Goal: Task Accomplishment & Management: Use online tool/utility

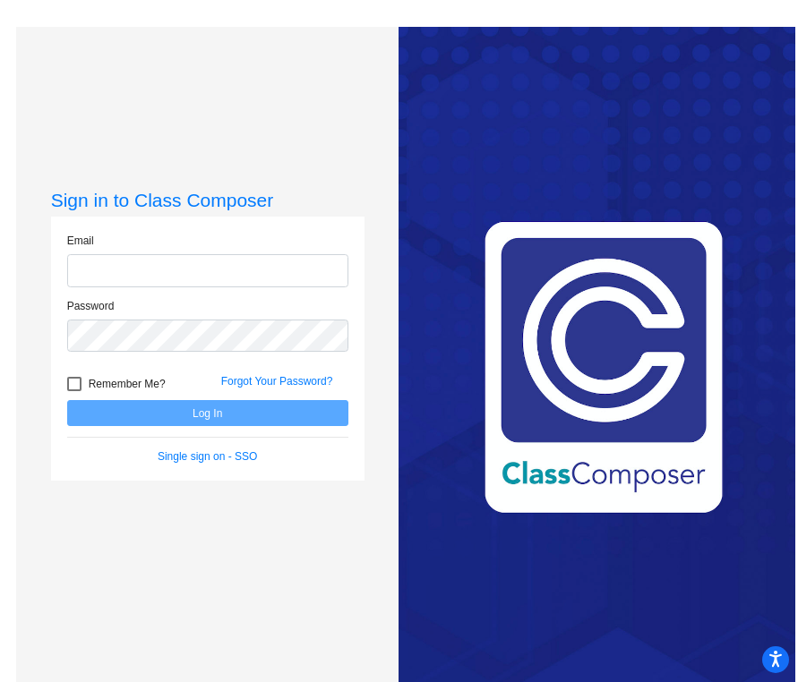
type input "[EMAIL_ADDRESS][DOMAIN_NAME]"
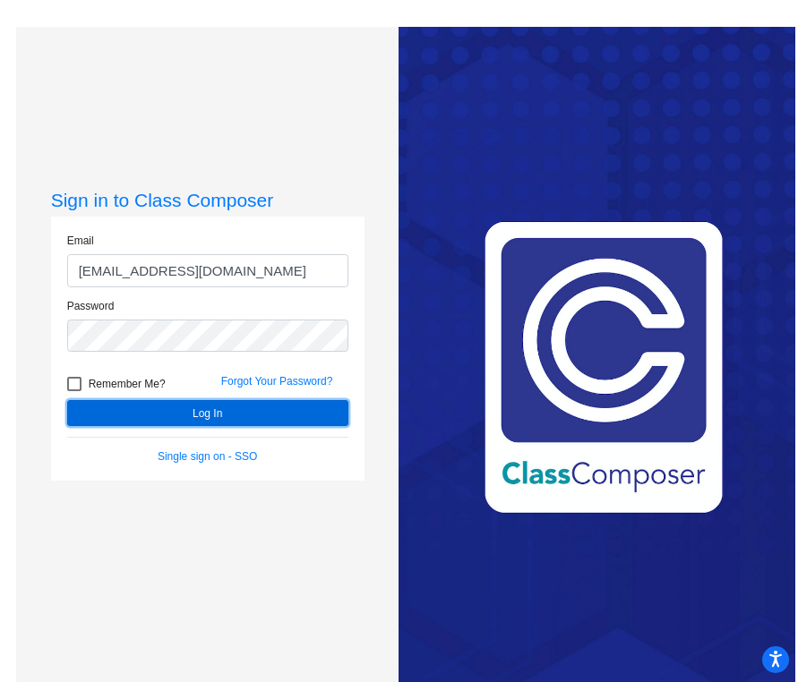
click at [207, 413] on button "Log In" at bounding box center [207, 413] width 281 height 26
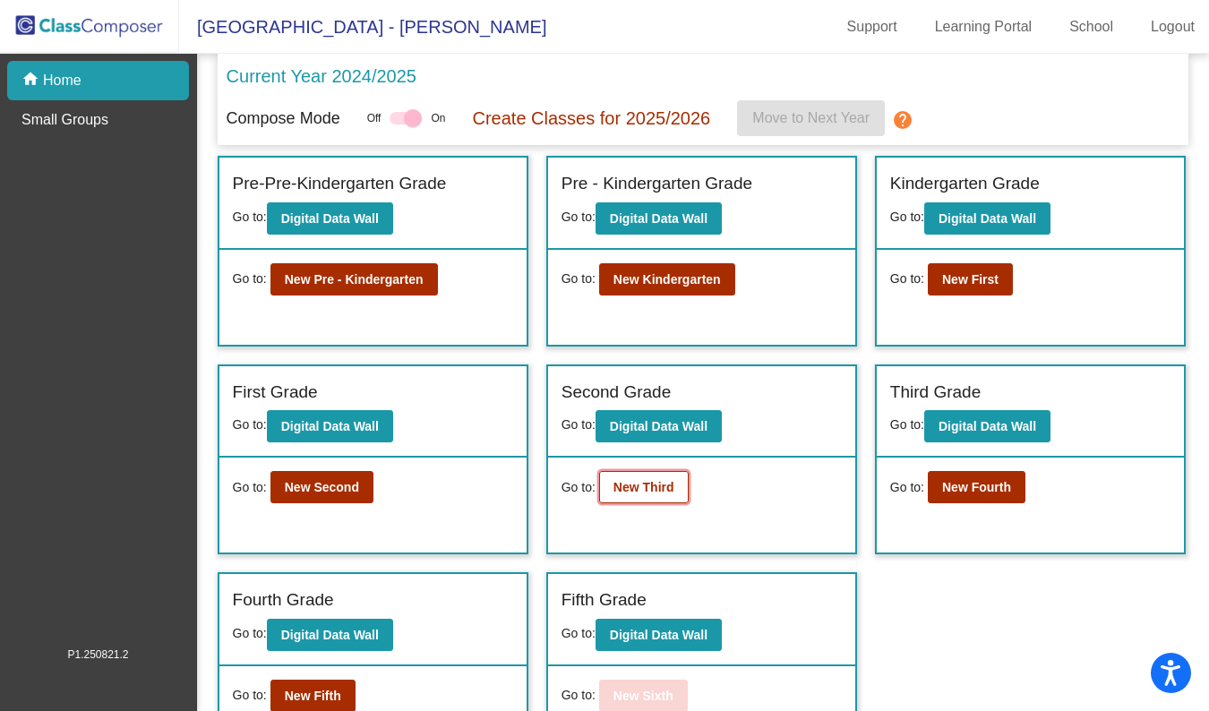
click at [656, 482] on b "New Third" at bounding box center [643, 487] width 61 height 14
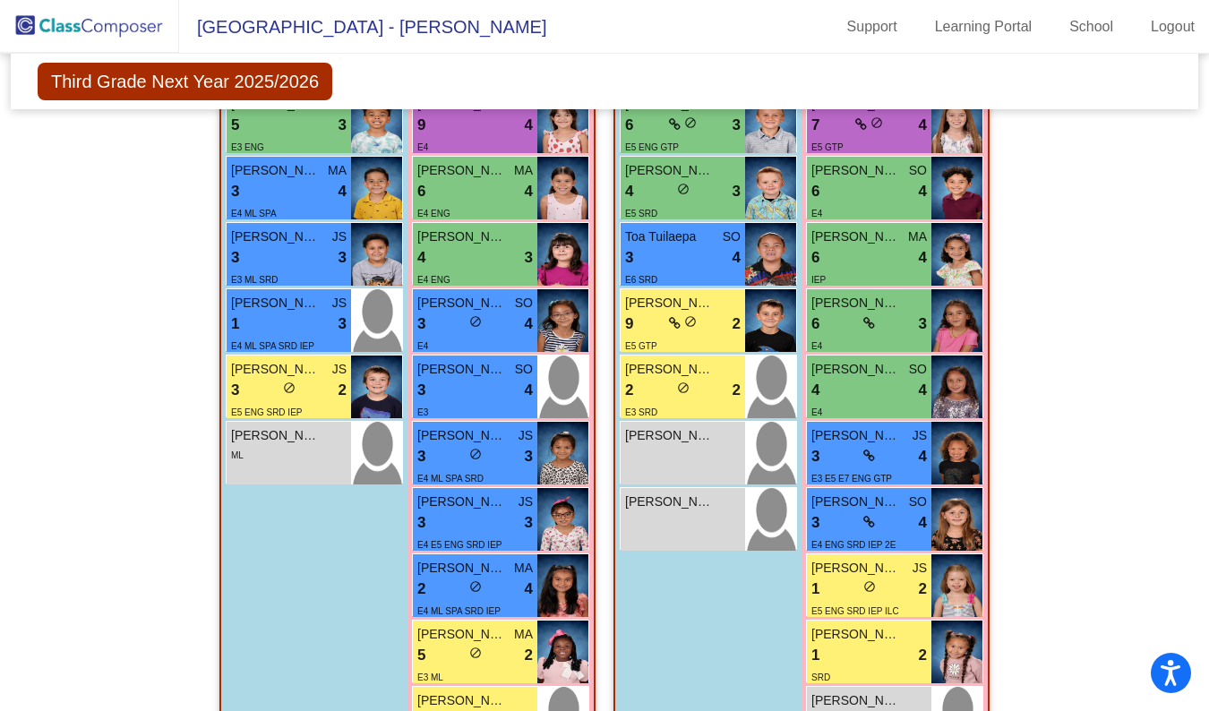
scroll to position [526, 0]
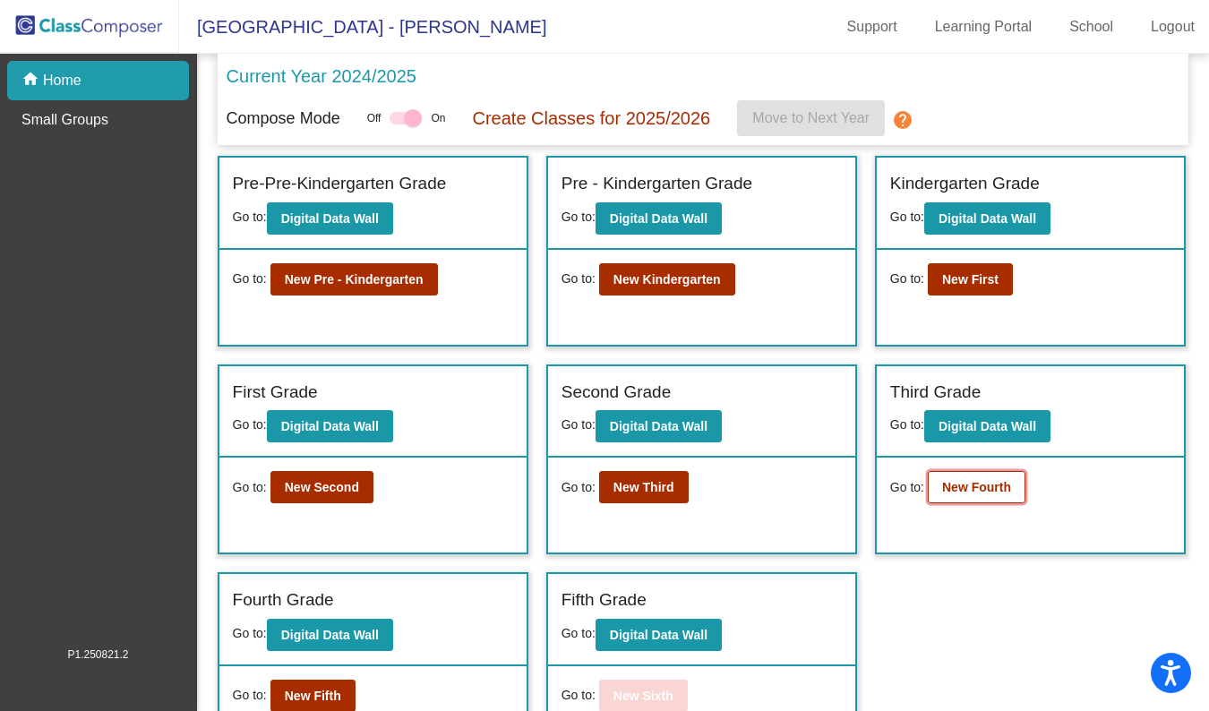
click at [797, 487] on b "New Fourth" at bounding box center [976, 487] width 69 height 14
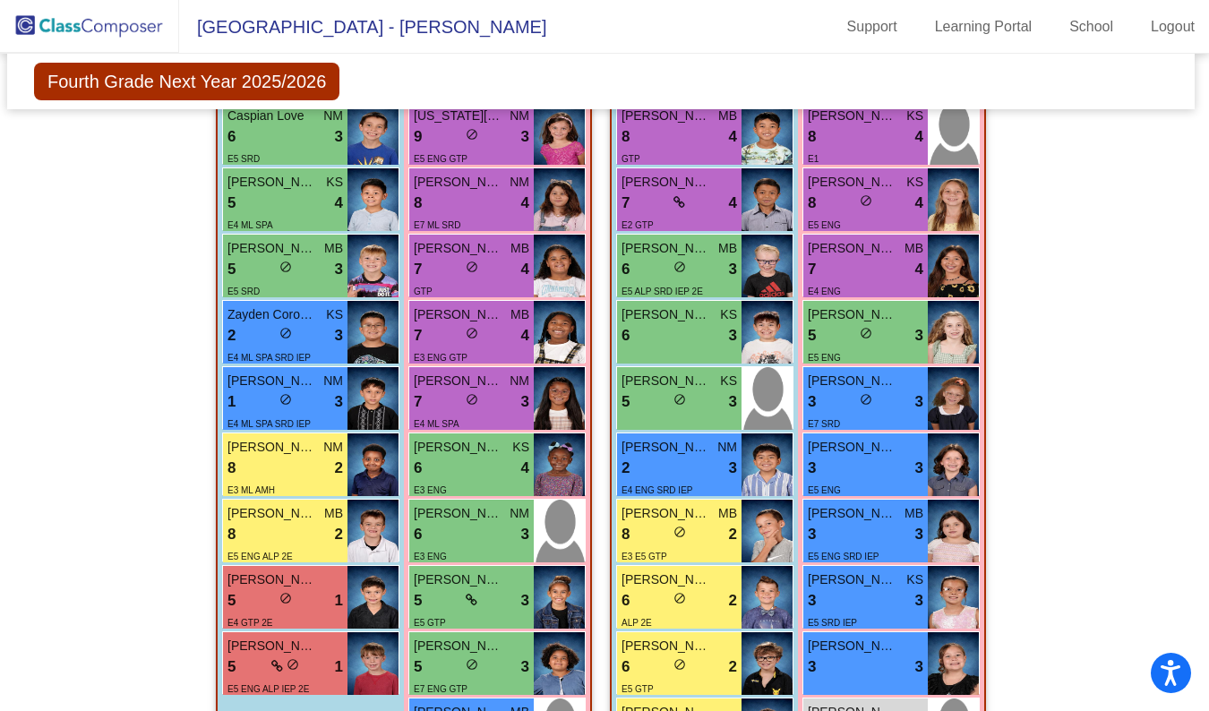
scroll to position [1485, 4]
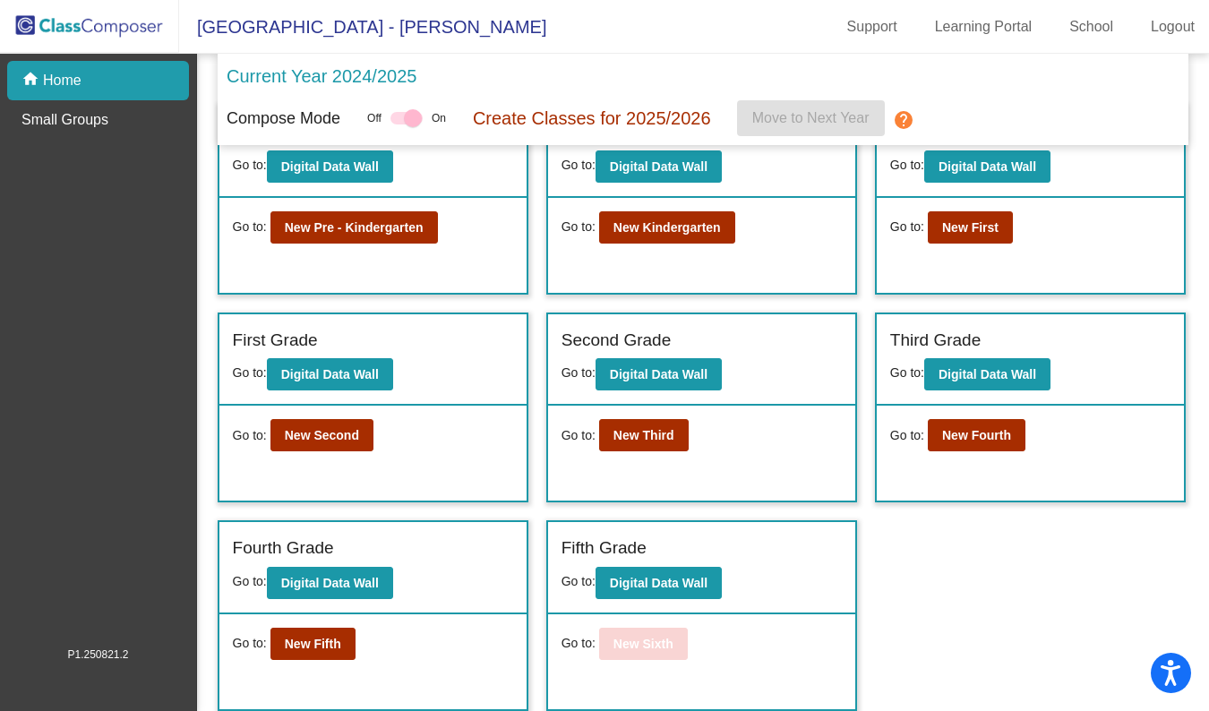
scroll to position [47, 0]
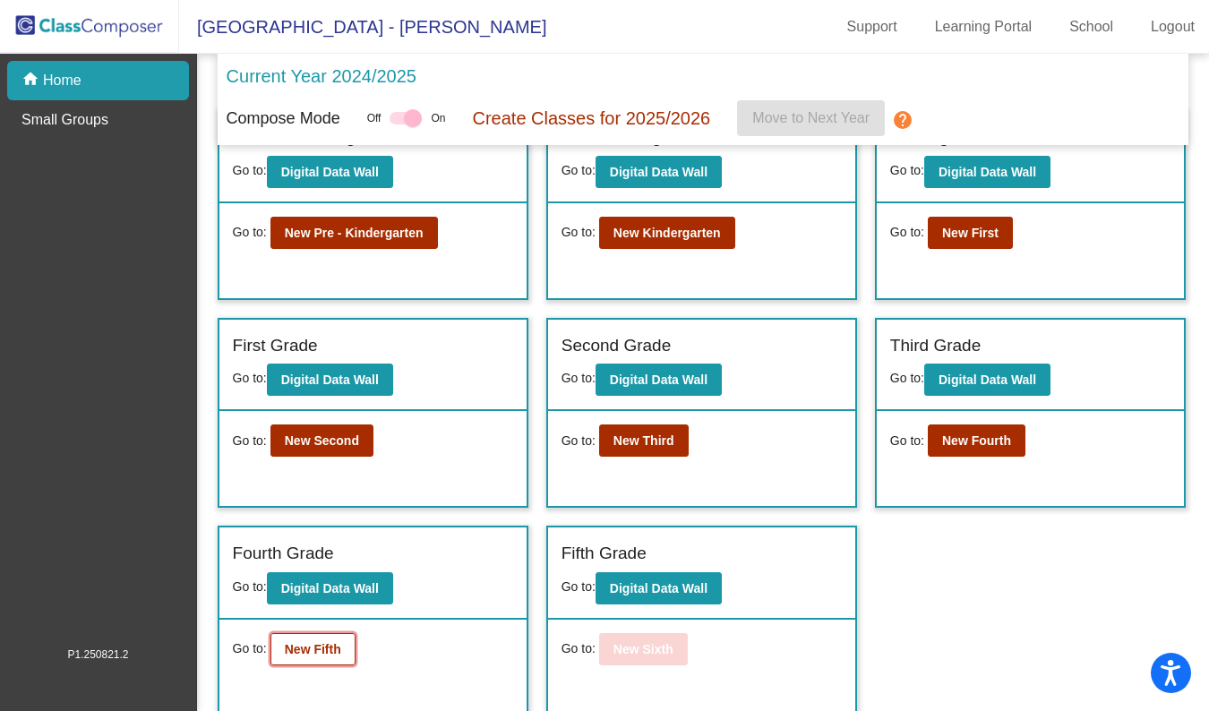
click at [304, 645] on b "New Fifth" at bounding box center [313, 649] width 56 height 14
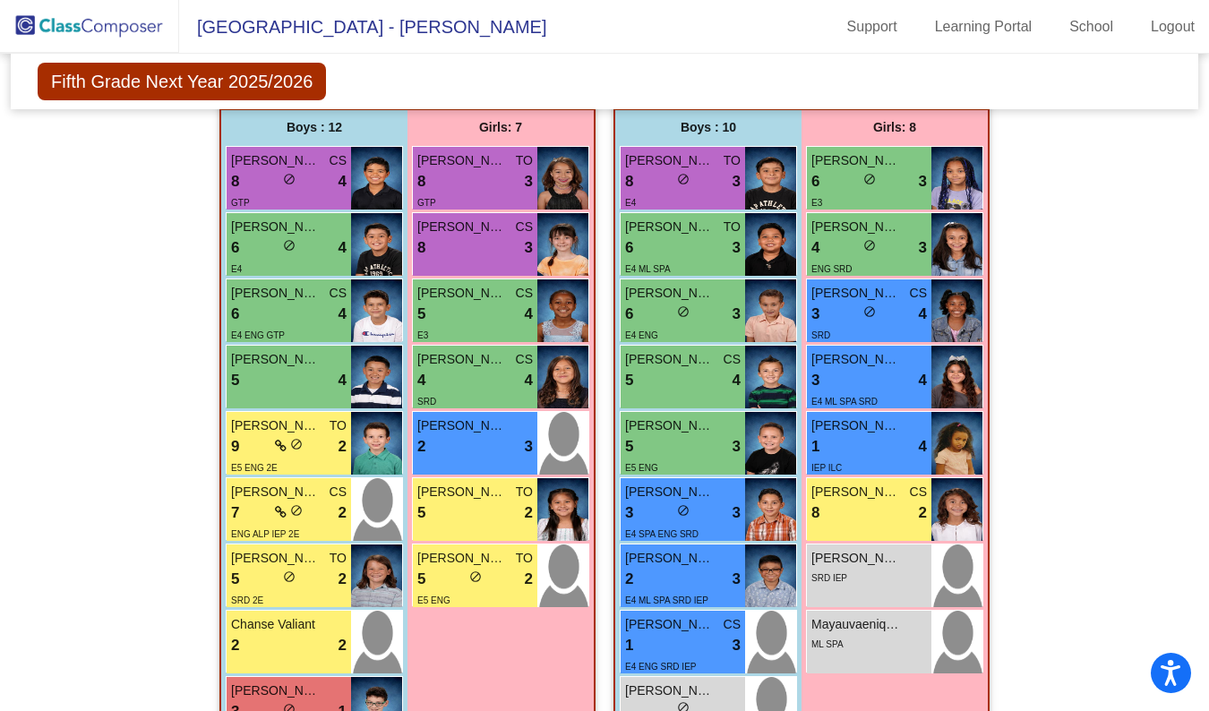
scroll to position [1398, 0]
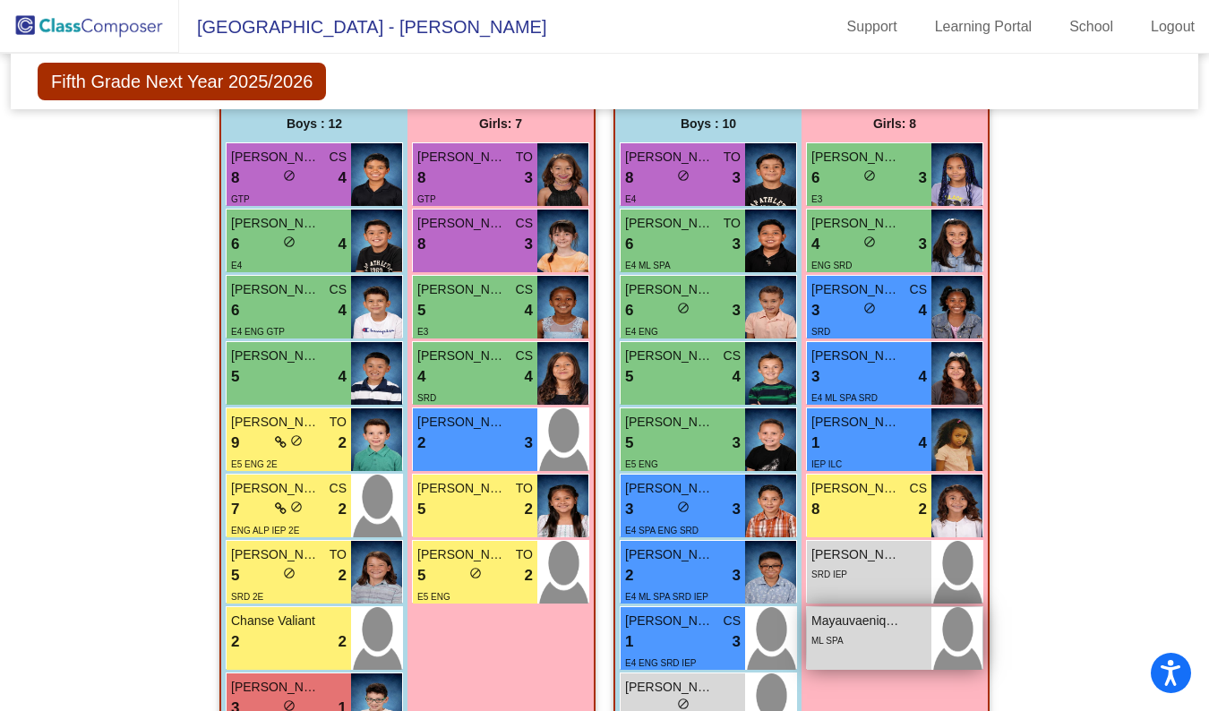
click at [797, 641] on div "ML SPA" at bounding box center [869, 639] width 116 height 19
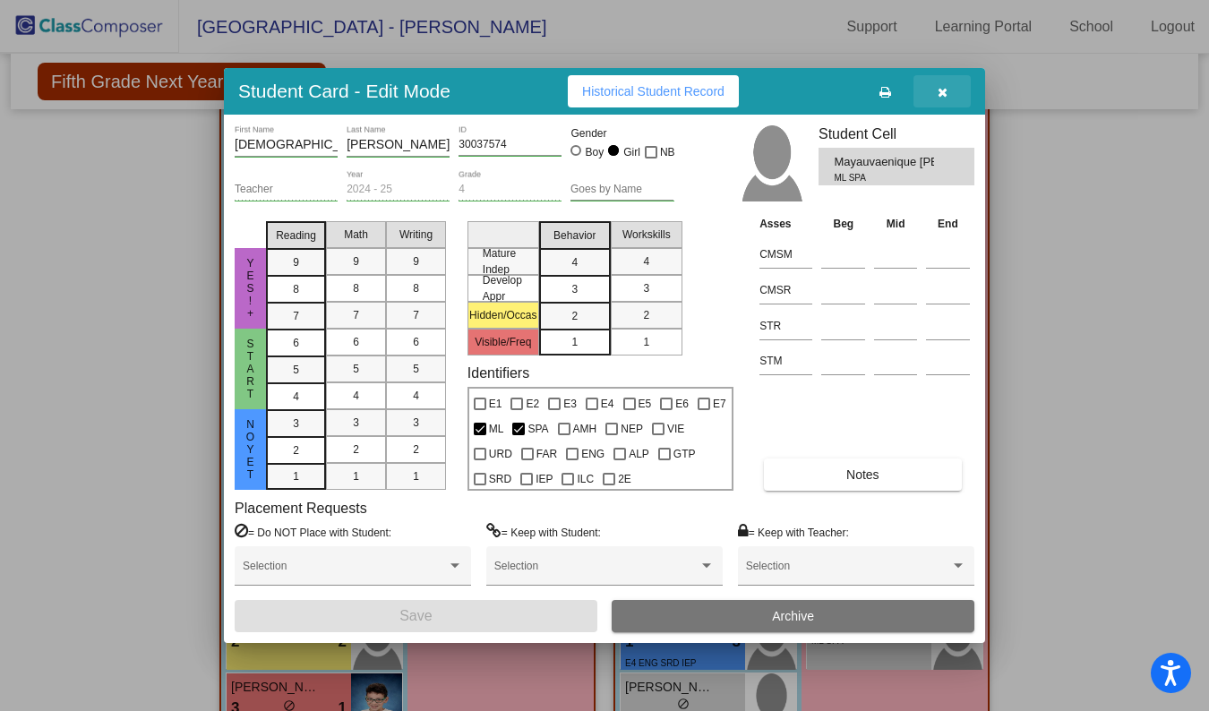
click at [797, 86] on button "button" at bounding box center [941, 91] width 57 height 32
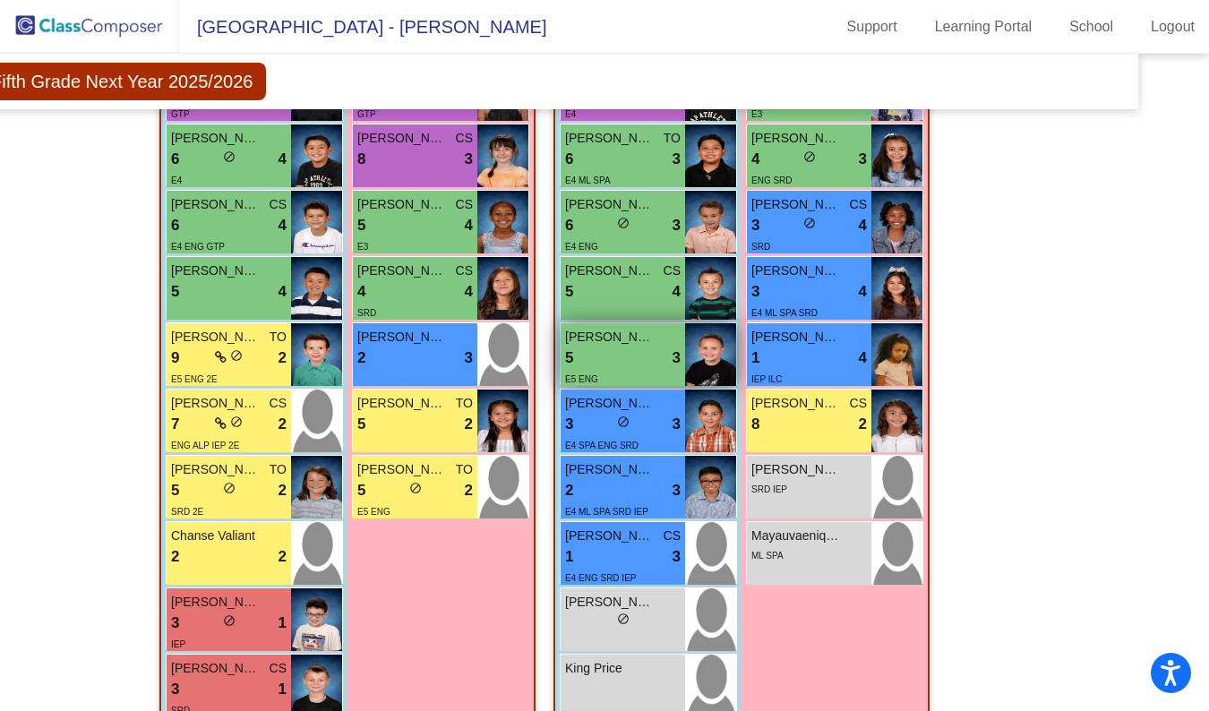
scroll to position [1482, 60]
click at [731, 339] on img at bounding box center [710, 355] width 51 height 63
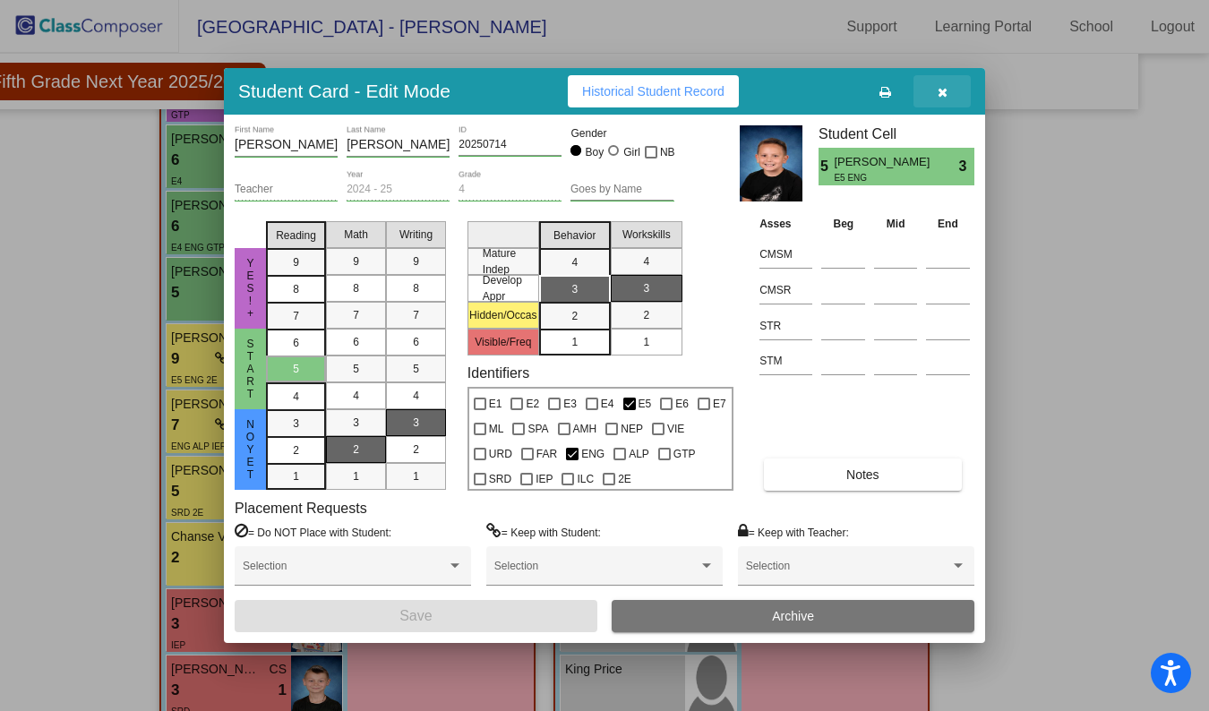
click at [797, 89] on button "button" at bounding box center [941, 91] width 57 height 32
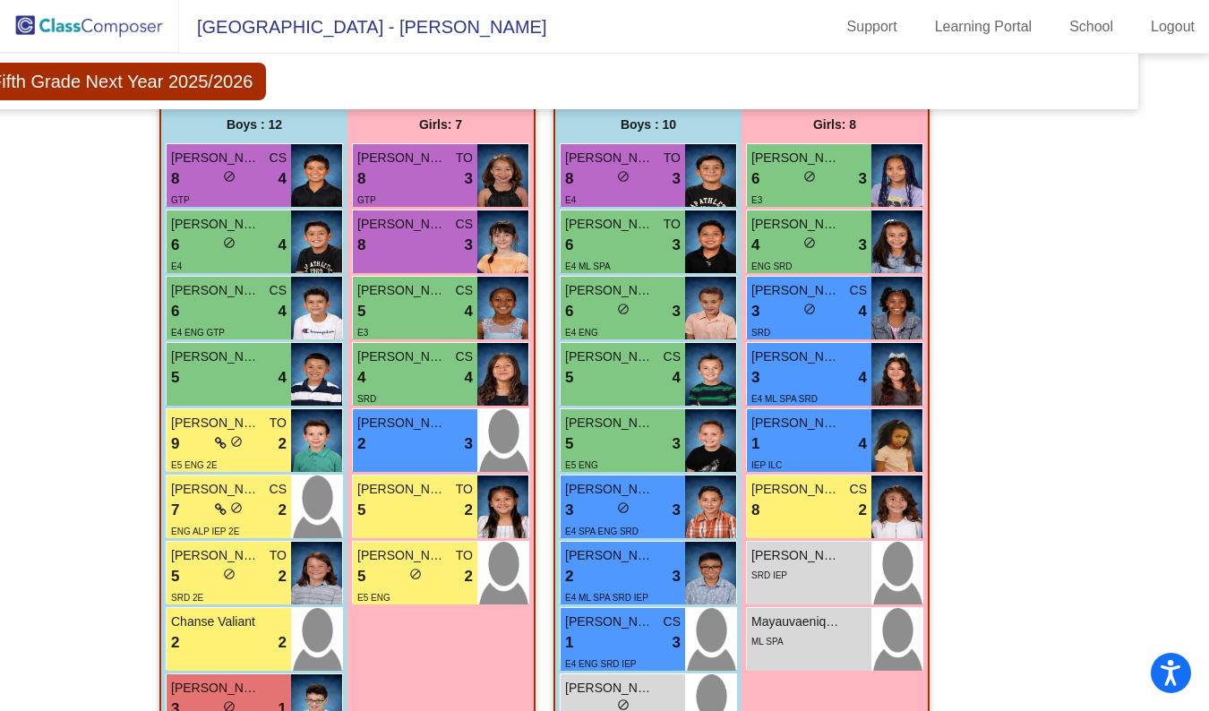
scroll to position [1396, 60]
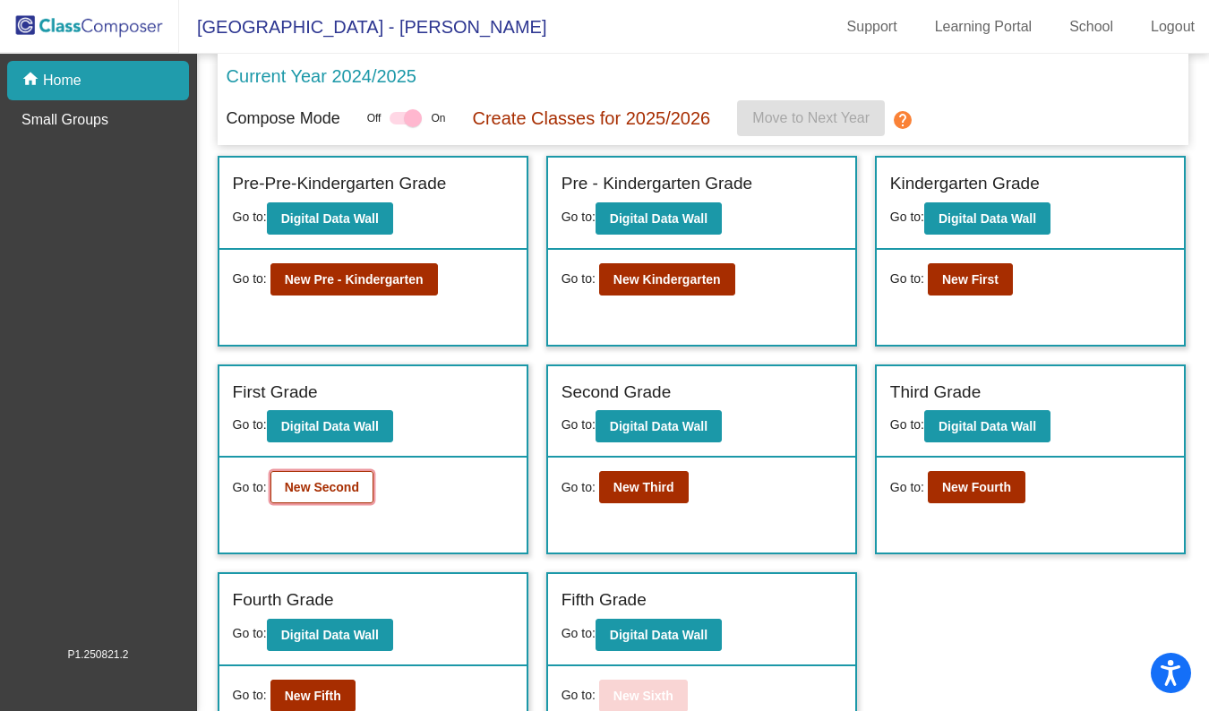
click at [323, 487] on b "New Second" at bounding box center [322, 487] width 74 height 14
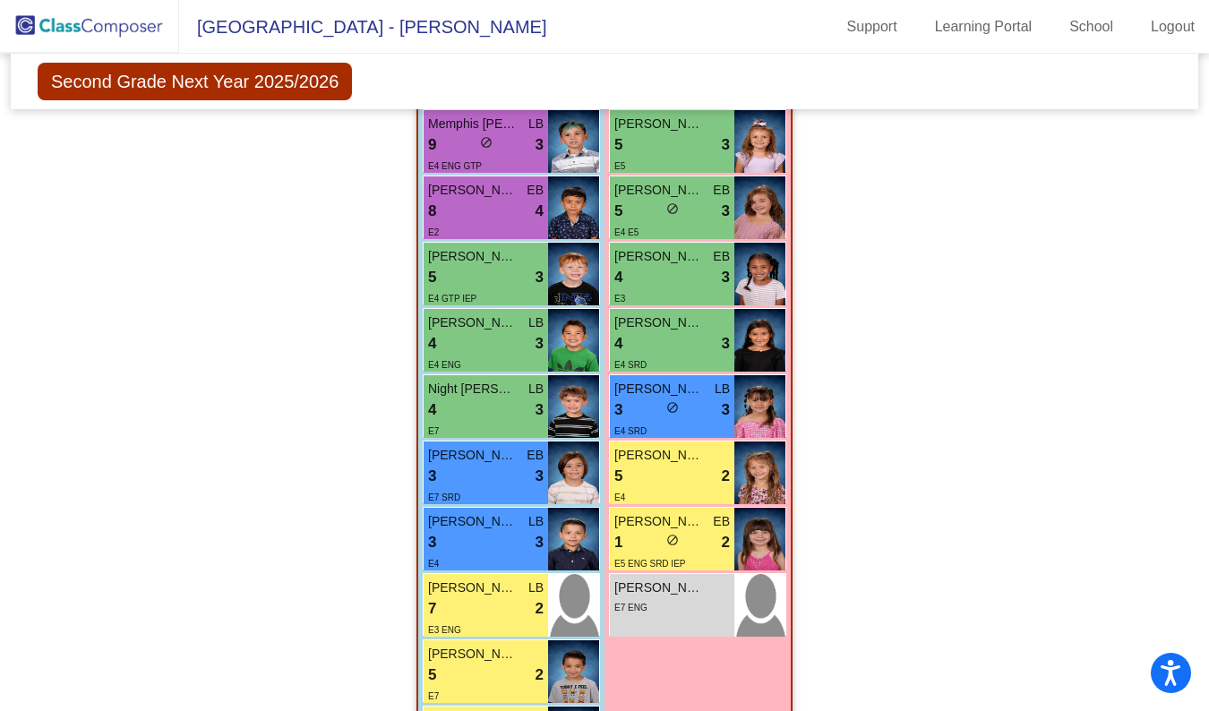
scroll to position [1528, 0]
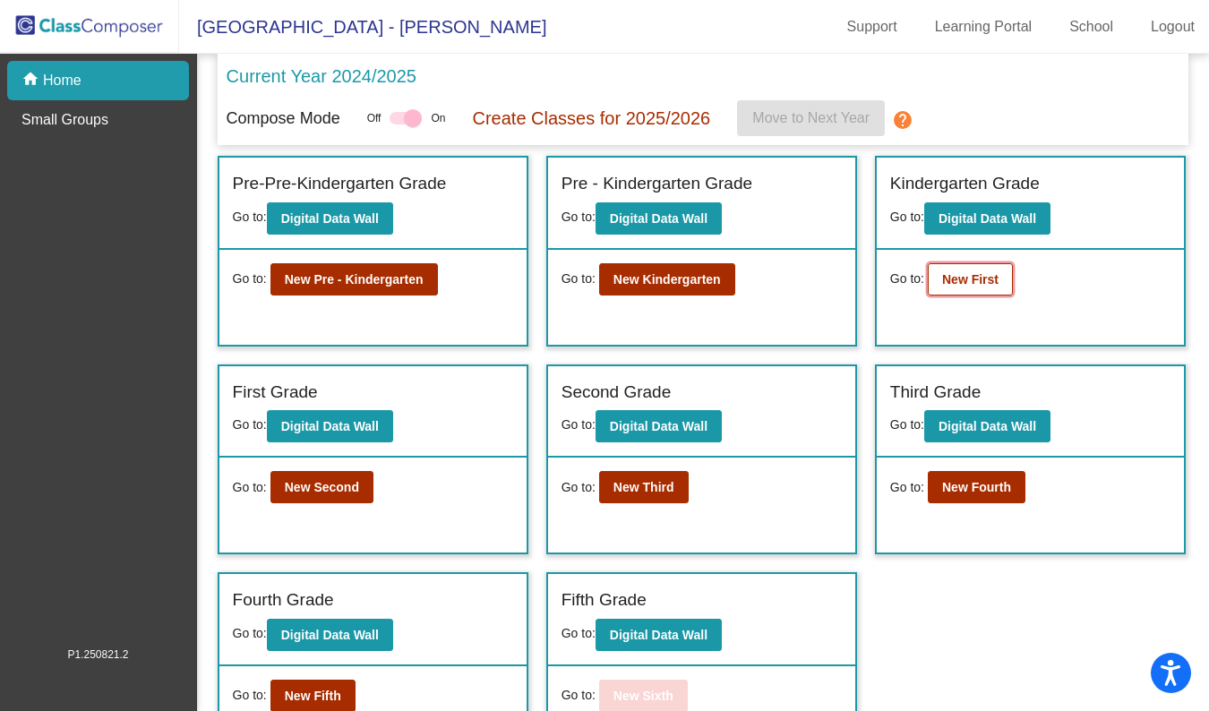
click at [797, 277] on b "New First" at bounding box center [970, 279] width 56 height 14
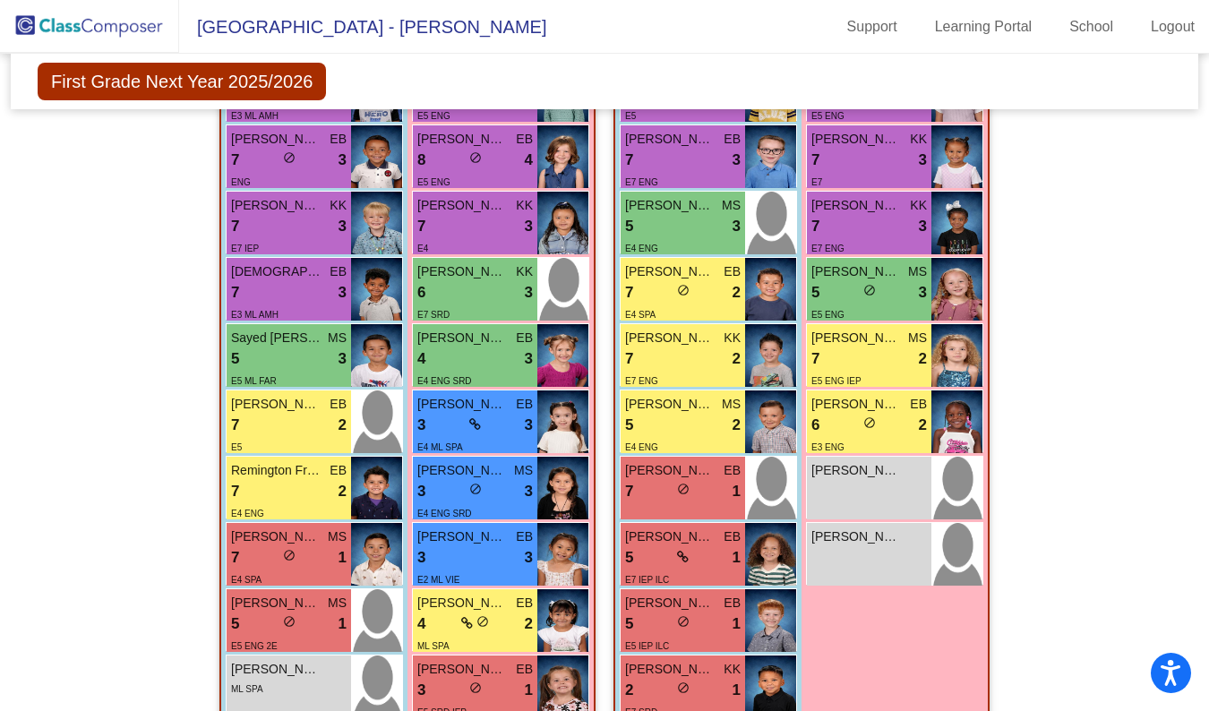
scroll to position [1400, 0]
